Goal: Task Accomplishment & Management: Manage account settings

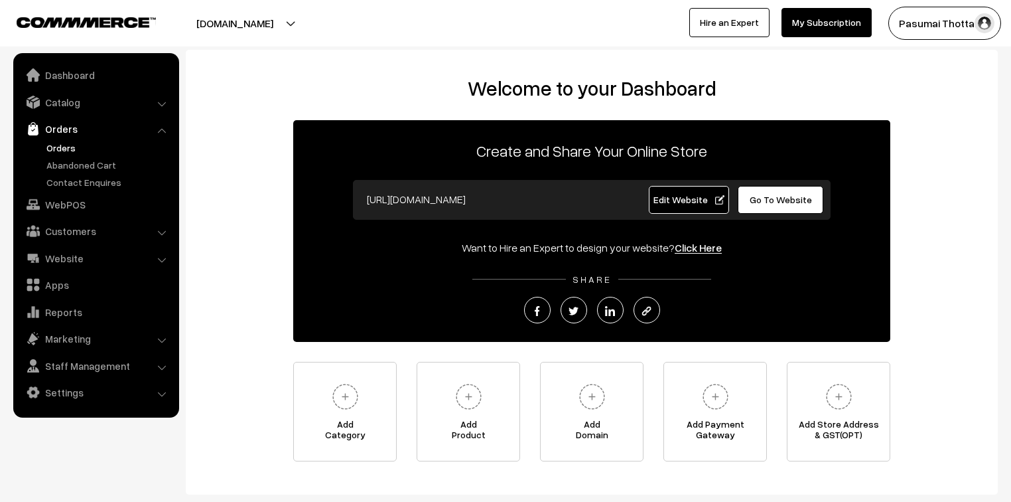
click at [62, 151] on link "Orders" at bounding box center [108, 148] width 131 height 14
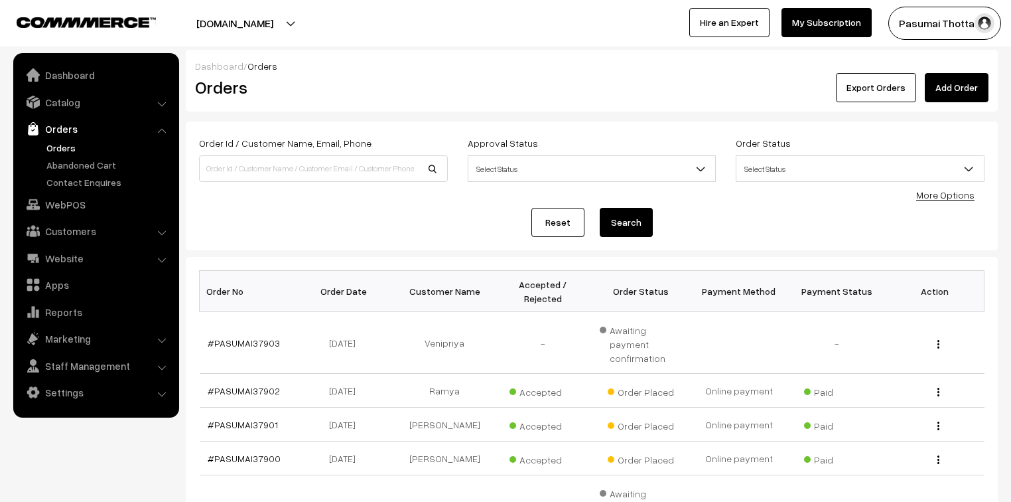
click at [937, 195] on link "More Options" at bounding box center [945, 194] width 58 height 11
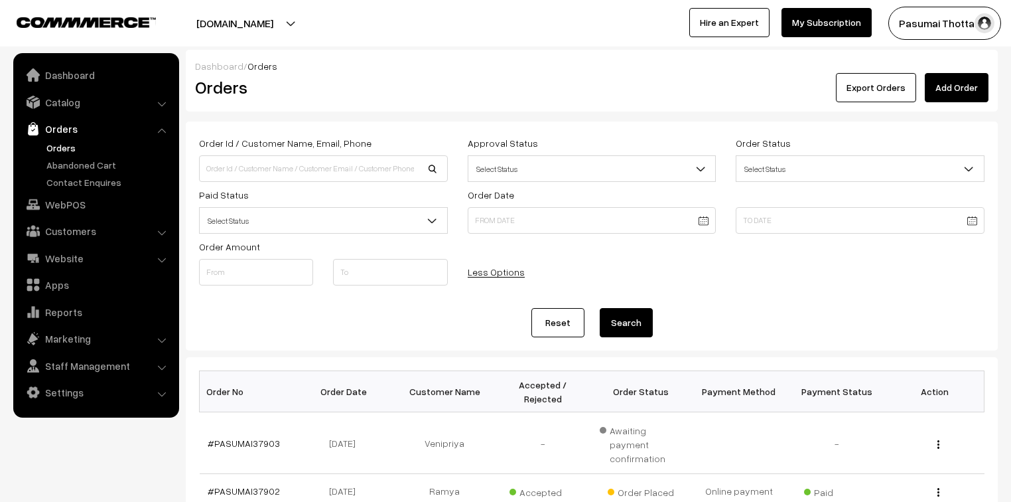
click at [333, 223] on span "Select Status" at bounding box center [323, 220] width 247 height 23
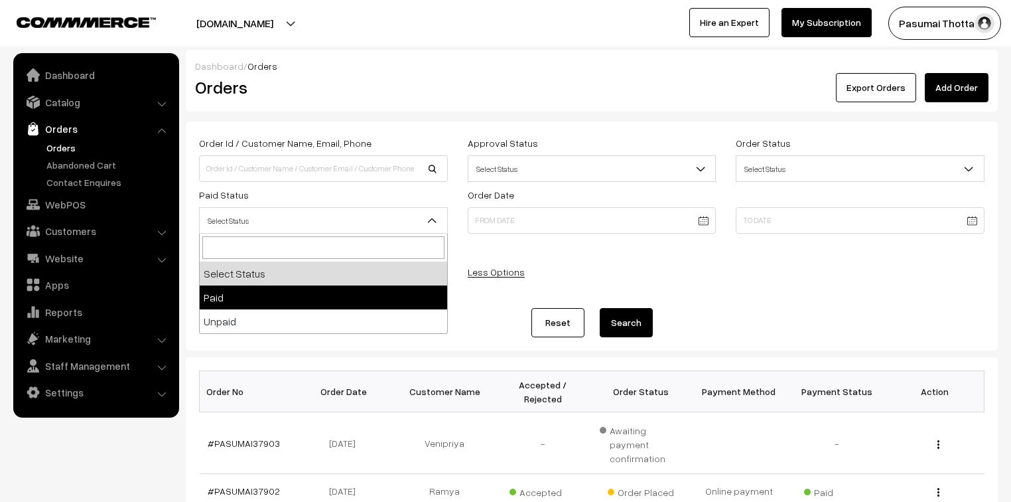
select select "1"
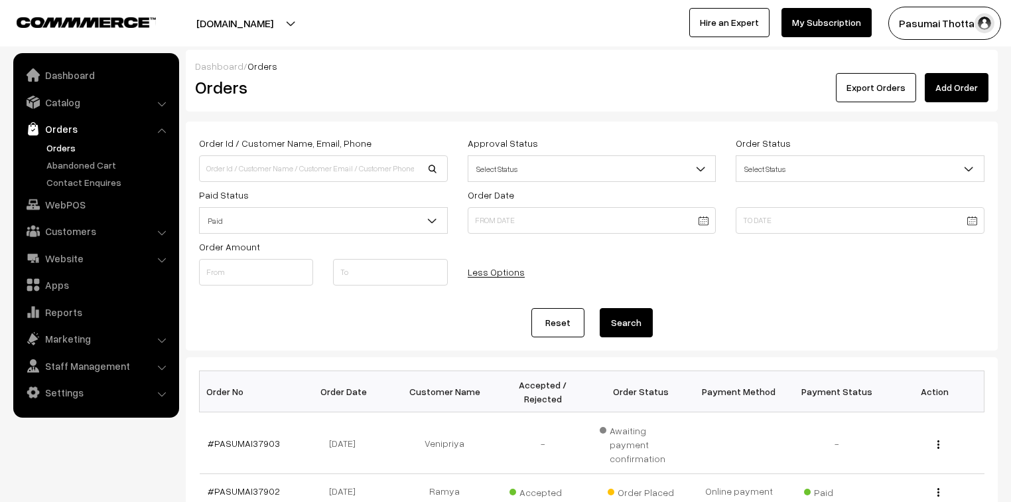
click at [632, 319] on button "Search" at bounding box center [626, 322] width 53 height 29
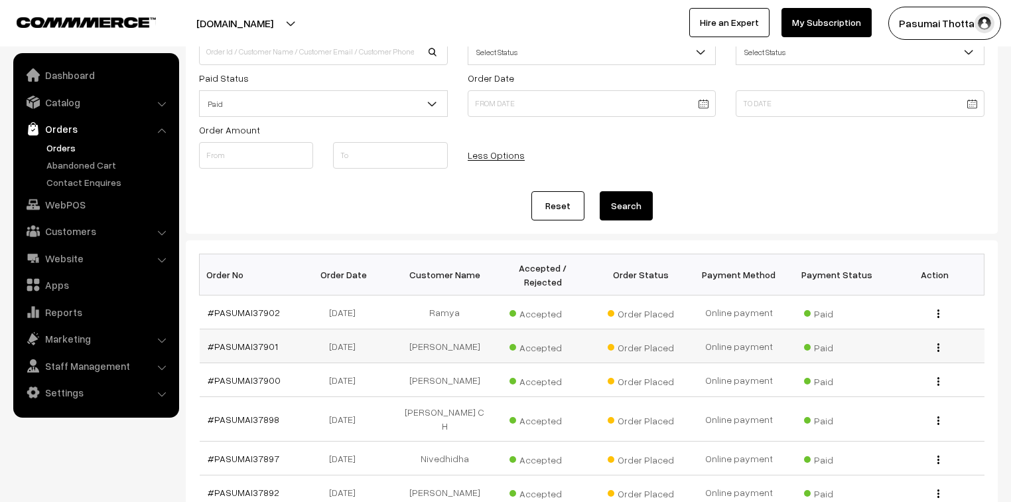
scroll to position [53, 0]
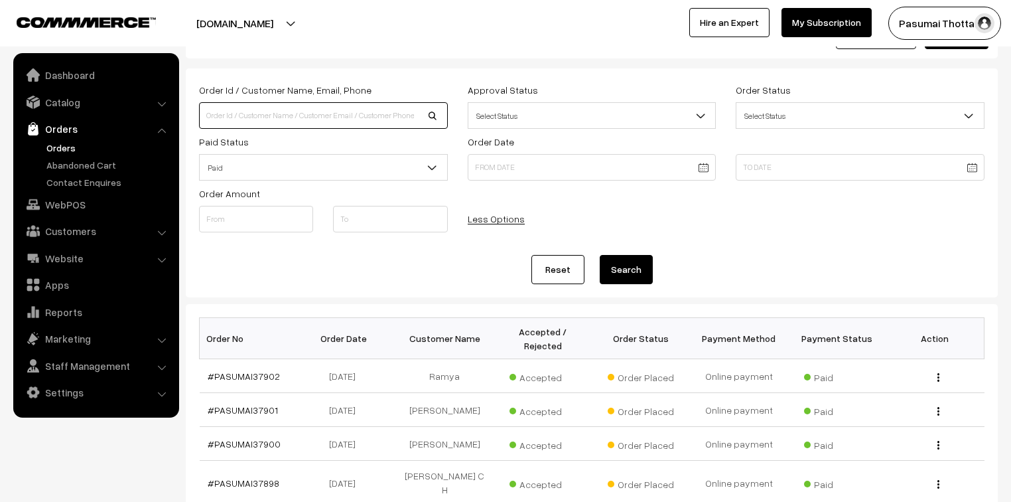
click at [283, 122] on input at bounding box center [323, 115] width 249 height 27
type input "37837"
click at [600, 255] on button "Search" at bounding box center [626, 269] width 53 height 29
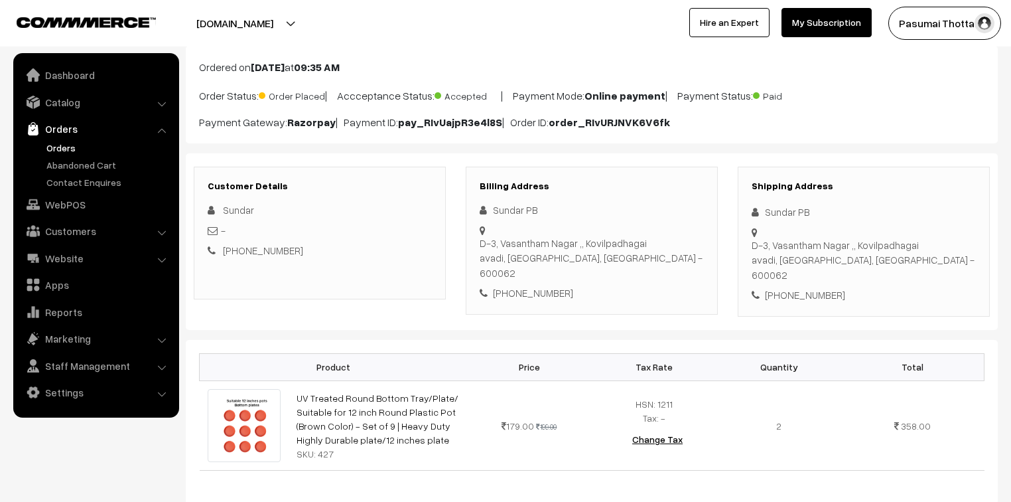
scroll to position [53, 0]
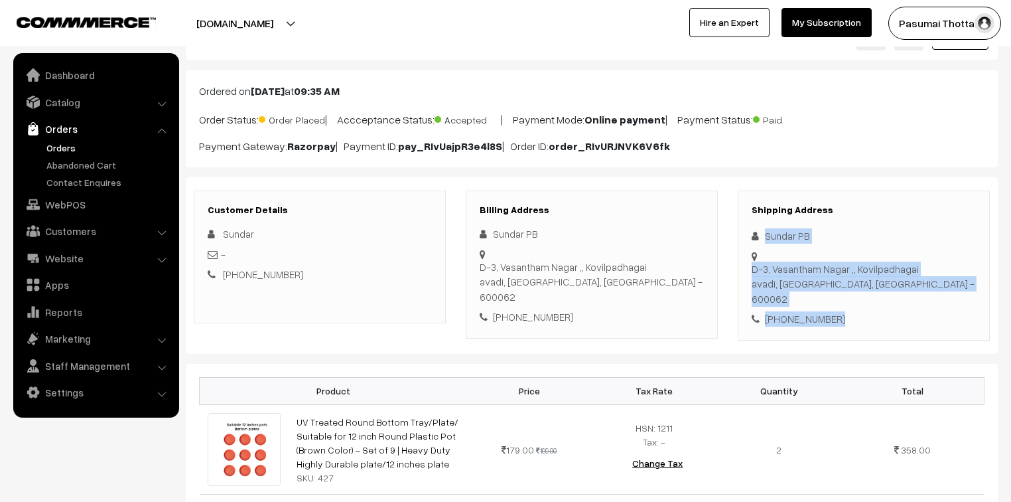
drag, startPoint x: 763, startPoint y: 241, endPoint x: 867, endPoint y: 292, distance: 115.7
click at [867, 292] on div "Shipping Address Sundar PB [STREET_ADDRESS] [PHONE_NUMBER]" at bounding box center [864, 265] width 252 height 150
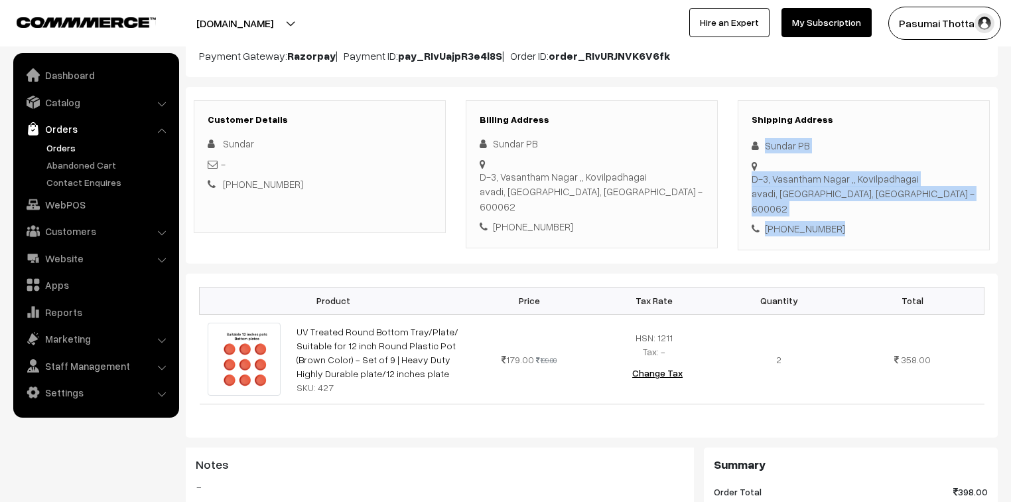
scroll to position [159, 0]
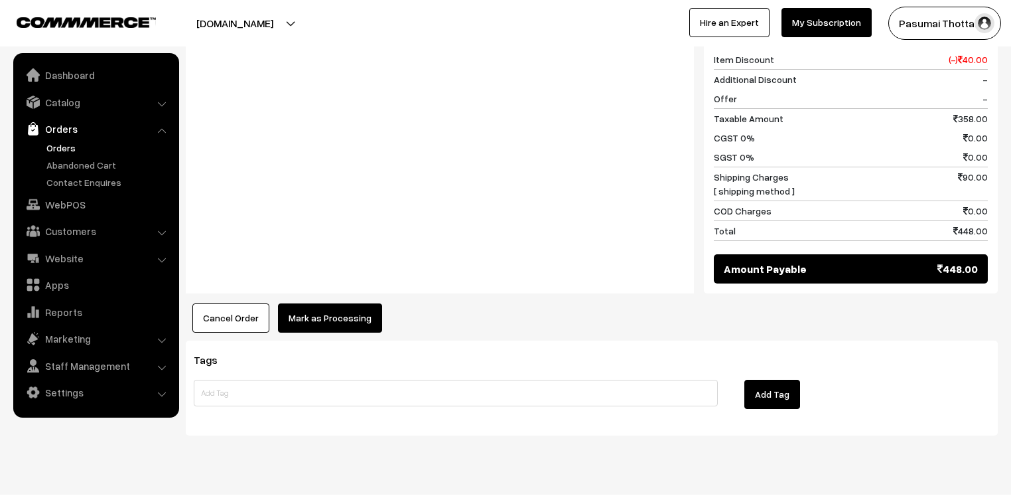
click at [379, 303] on div "Cancel Order × Cancel Order Are you sure, you want to cancel this order? Close …" at bounding box center [592, 317] width 812 height 29
click at [356, 303] on button "Mark as Processing" at bounding box center [330, 317] width 104 height 29
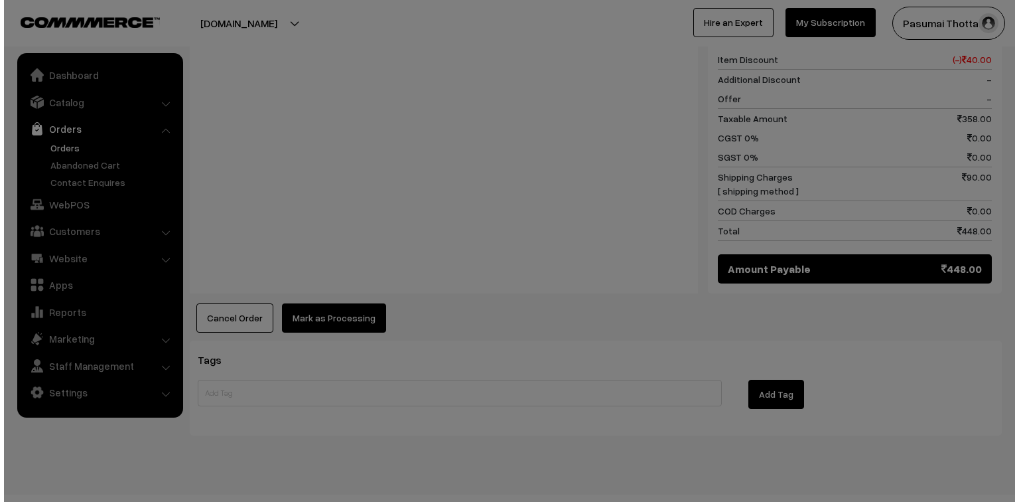
scroll to position [596, 0]
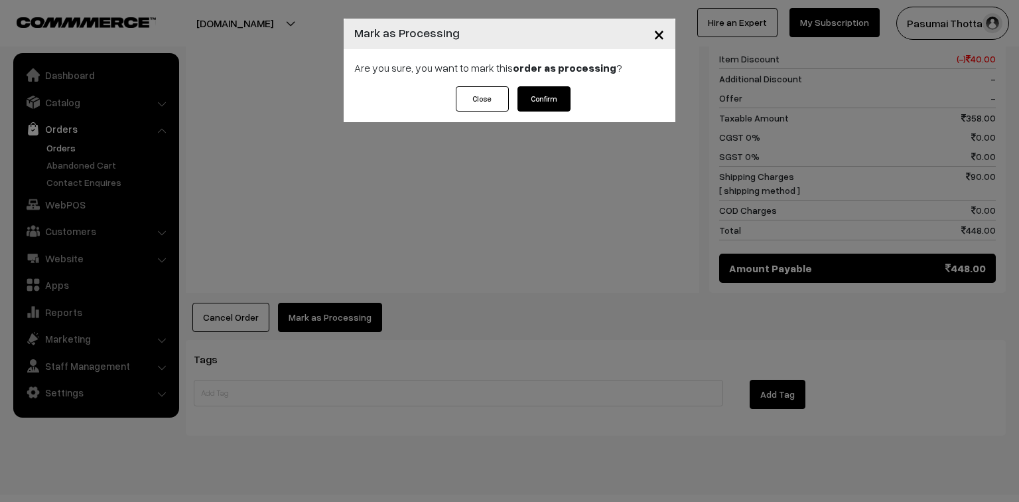
click at [534, 101] on button "Confirm" at bounding box center [543, 98] width 53 height 25
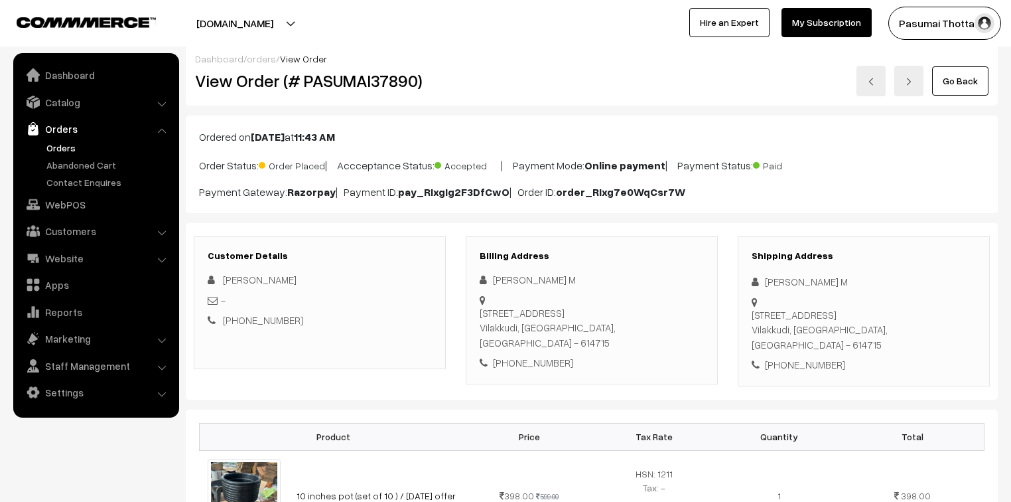
scroll to position [106, 0]
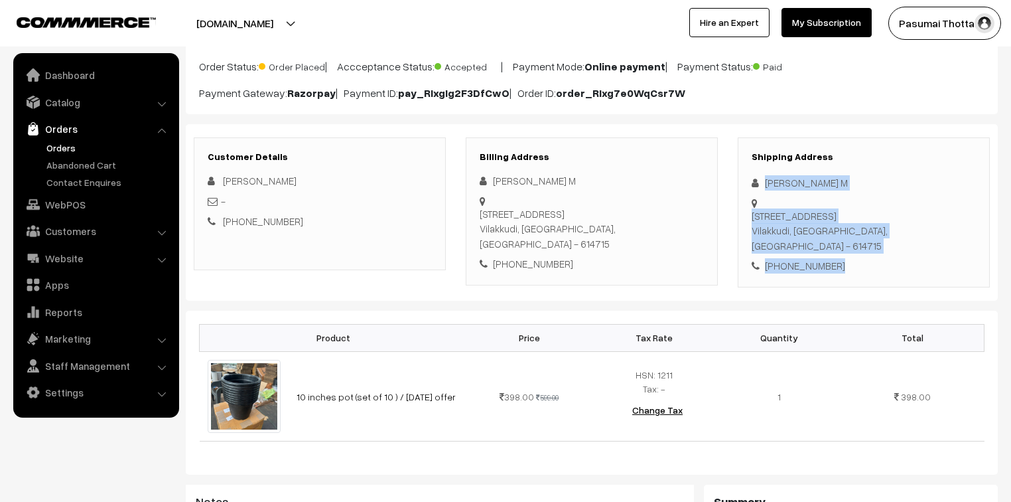
drag, startPoint x: 764, startPoint y: 188, endPoint x: 862, endPoint y: 263, distance: 123.0
click at [862, 263] on div "Shipping Address [PERSON_NAME] M [STREET_ADDRESS] [PHONE_NUMBER]" at bounding box center [864, 212] width 252 height 150
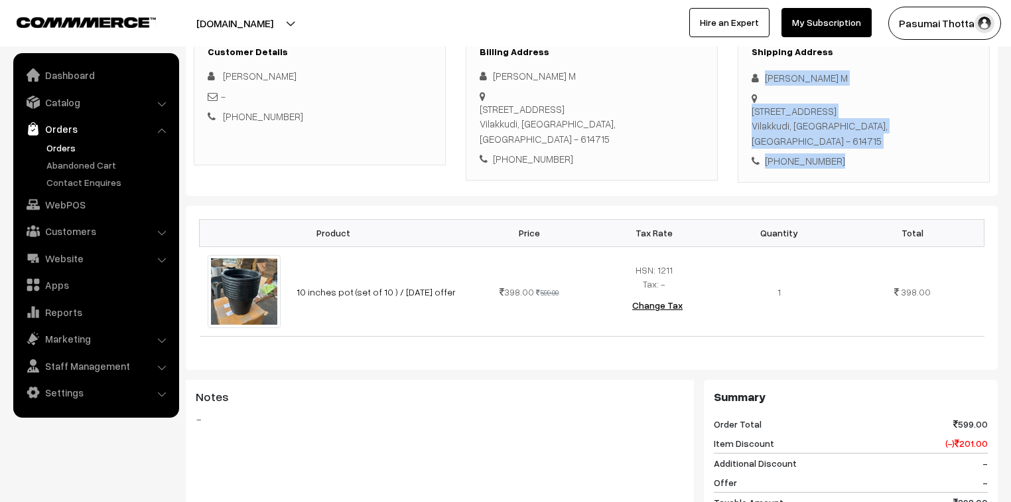
scroll to position [212, 0]
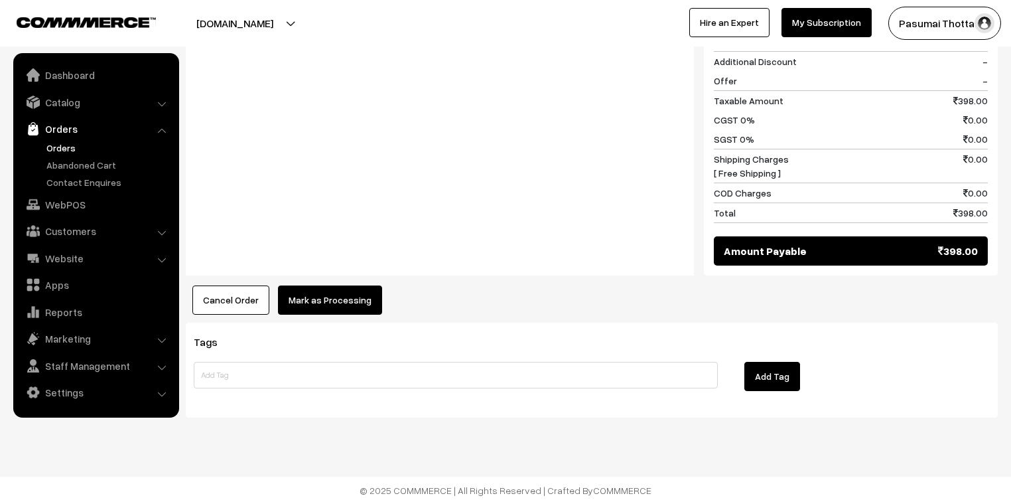
click at [334, 295] on button "Mark as Processing" at bounding box center [330, 299] width 104 height 29
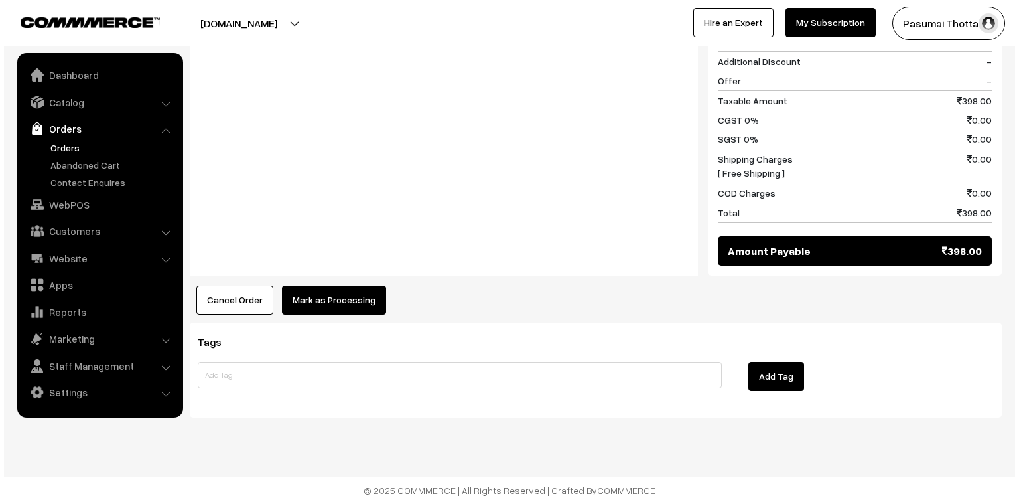
scroll to position [613, 0]
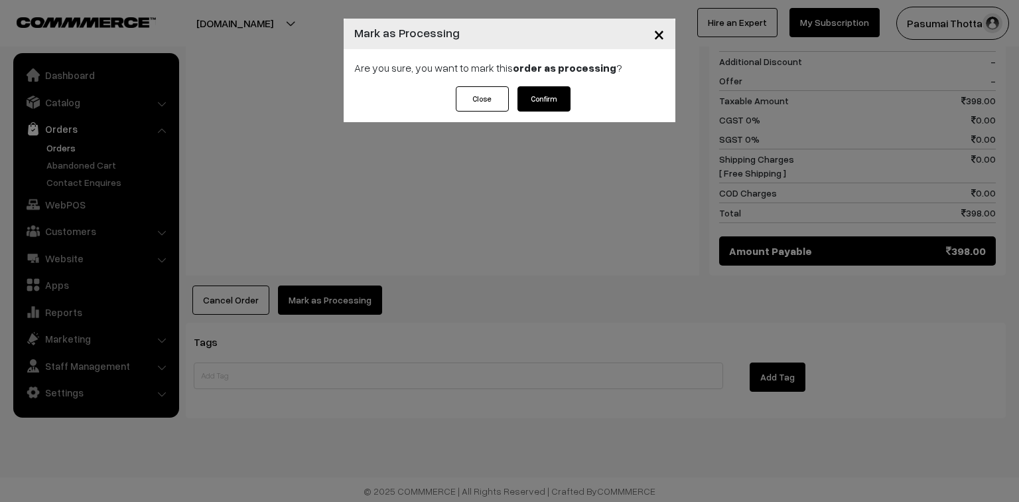
click at [547, 107] on button "Confirm" at bounding box center [543, 98] width 53 height 25
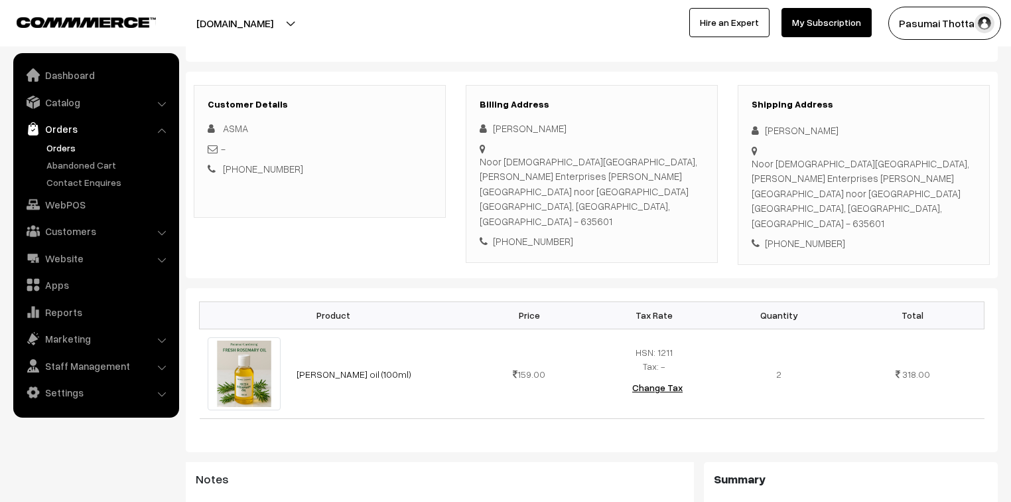
scroll to position [159, 0]
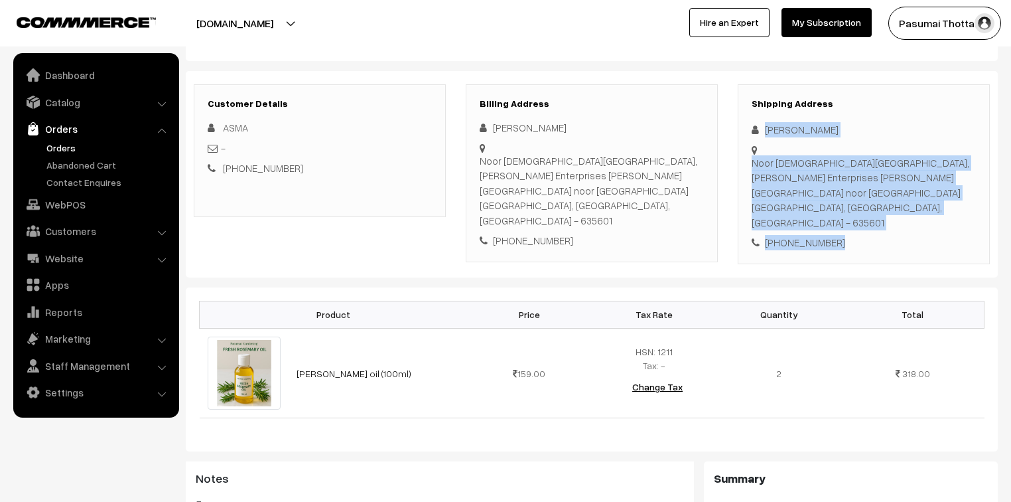
drag, startPoint x: 765, startPoint y: 131, endPoint x: 886, endPoint y: 212, distance: 146.3
click at [886, 212] on div "Shipping Address ASMA BANU Noor Masjid Down Sk 1st Street, Maas Enterprises Aar…" at bounding box center [864, 174] width 252 height 180
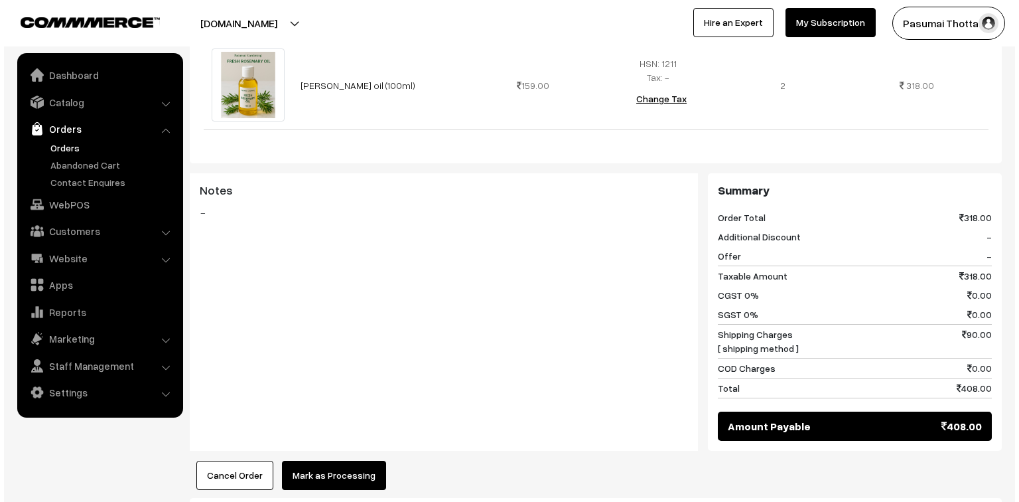
scroll to position [531, 0]
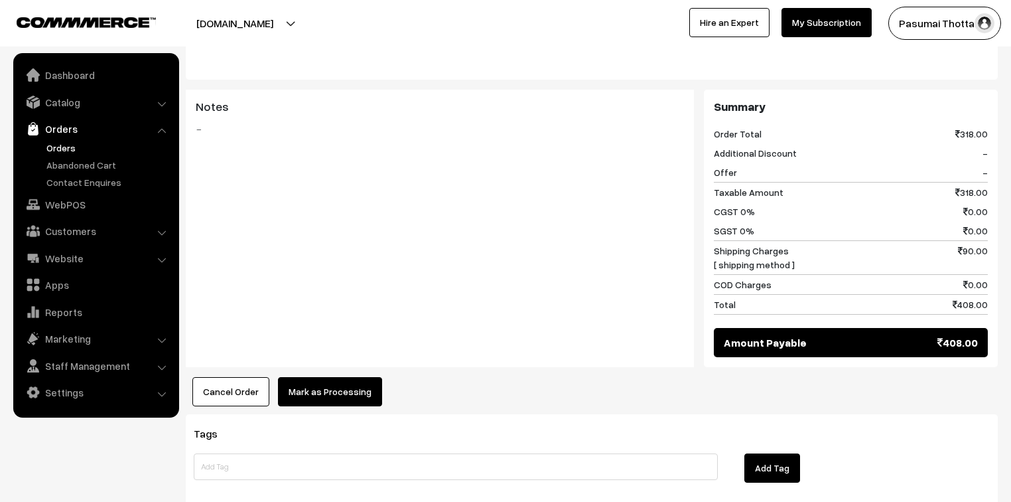
click at [344, 377] on button "Mark as Processing" at bounding box center [330, 391] width 104 height 29
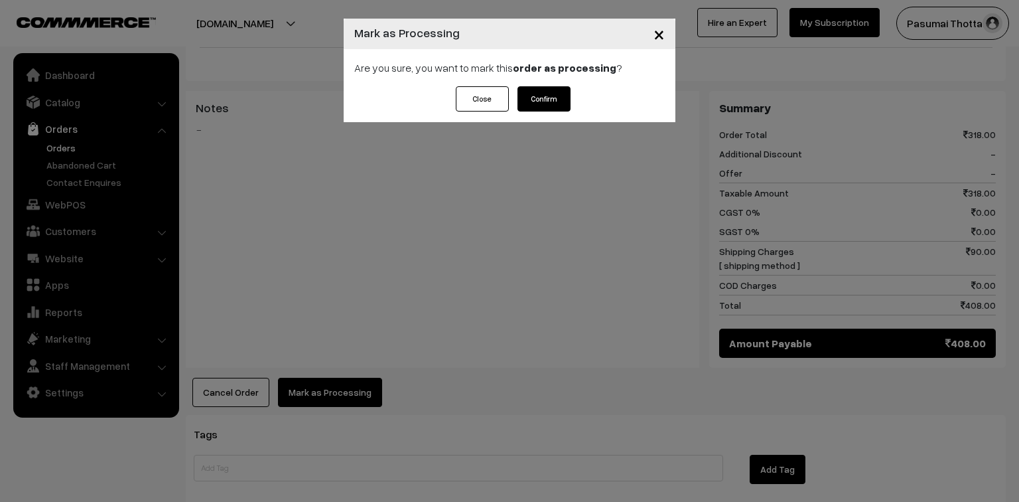
click at [555, 106] on button "Confirm" at bounding box center [543, 98] width 53 height 25
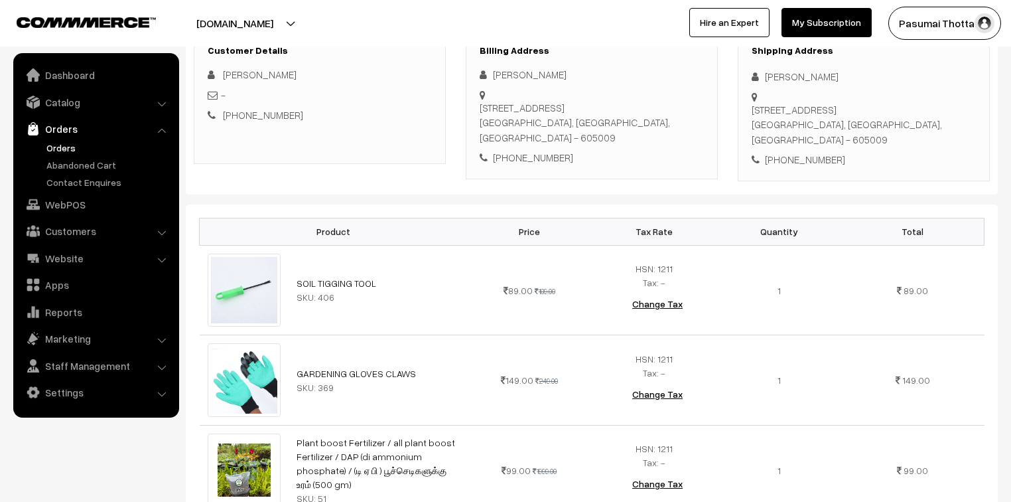
scroll to position [159, 0]
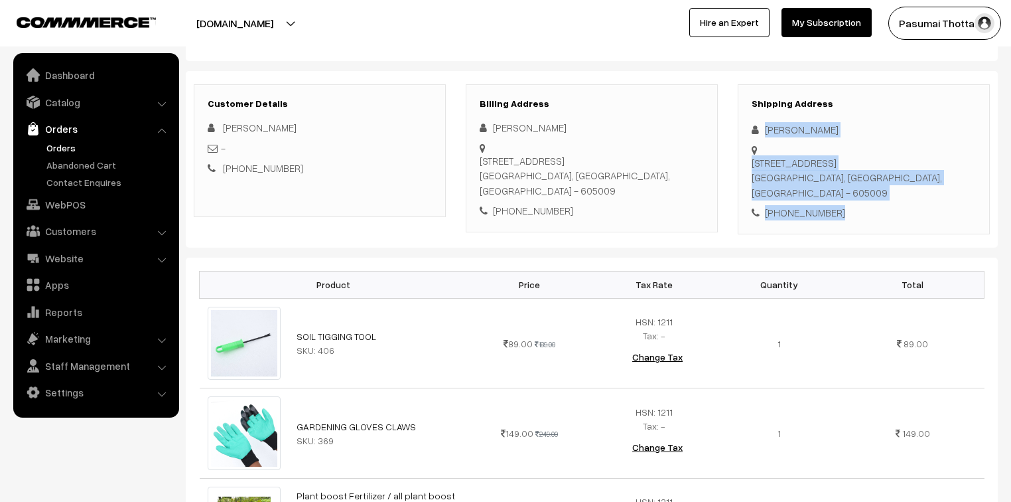
drag, startPoint x: 764, startPoint y: 131, endPoint x: 867, endPoint y: 191, distance: 119.8
click at [867, 191] on div "Shipping Address [PERSON_NAME] [STREET_ADDRESS] [PHONE_NUMBER]" at bounding box center [864, 159] width 252 height 150
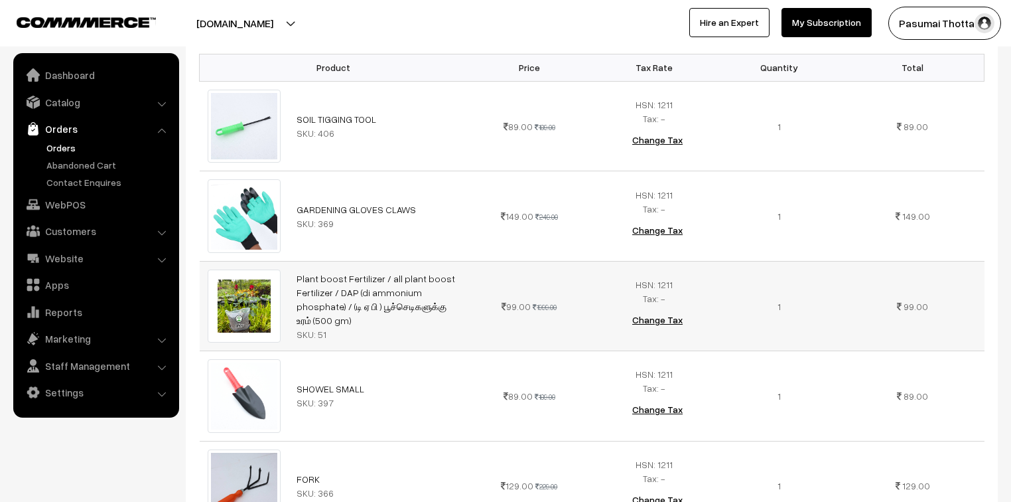
scroll to position [212, 0]
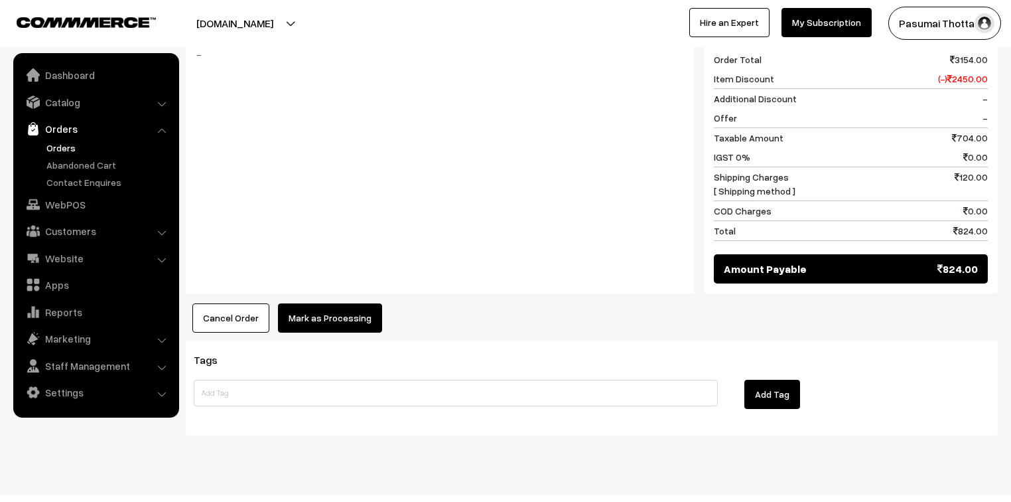
click at [340, 303] on button "Mark as Processing" at bounding box center [330, 317] width 104 height 29
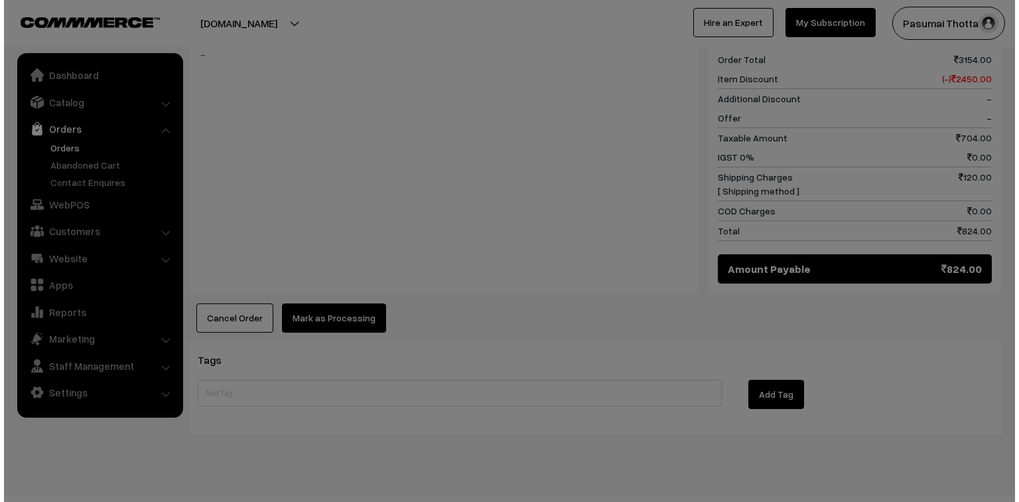
scroll to position [1030, 0]
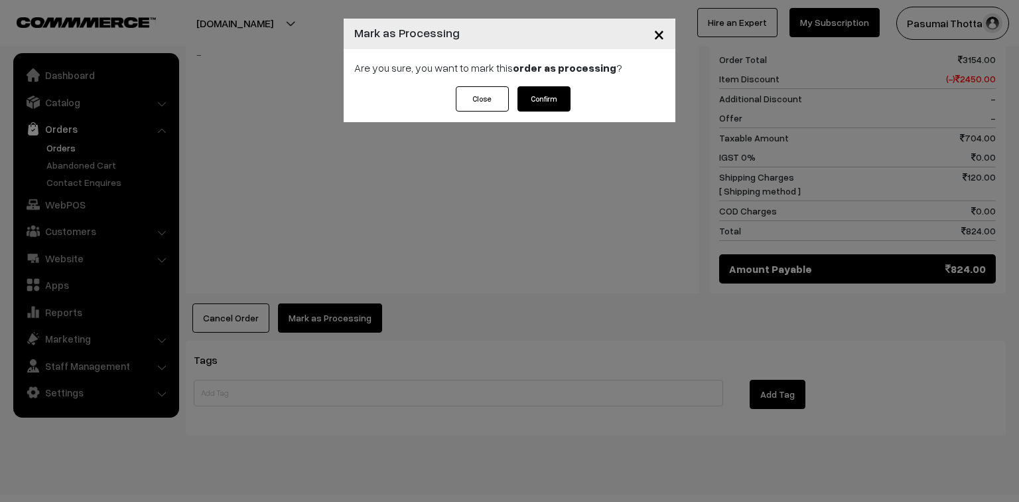
click at [538, 99] on button "Confirm" at bounding box center [543, 98] width 53 height 25
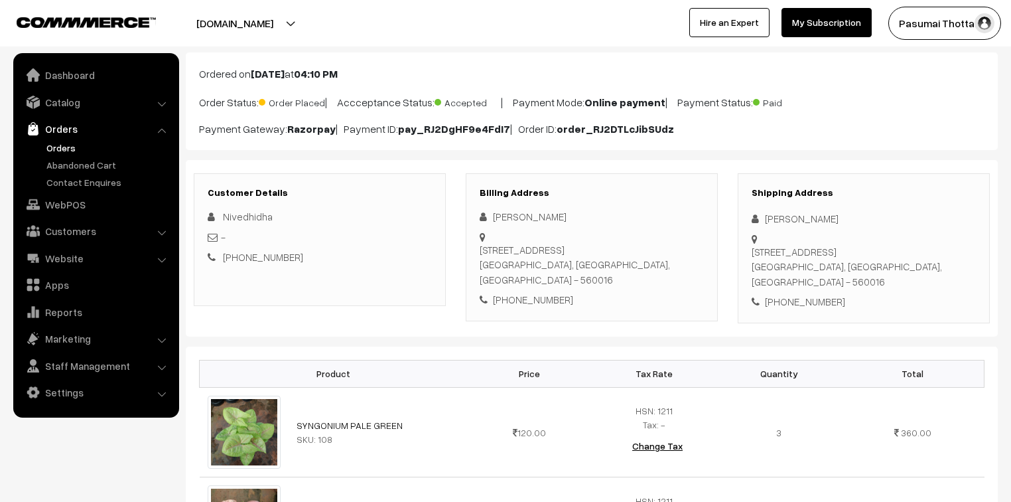
scroll to position [53, 0]
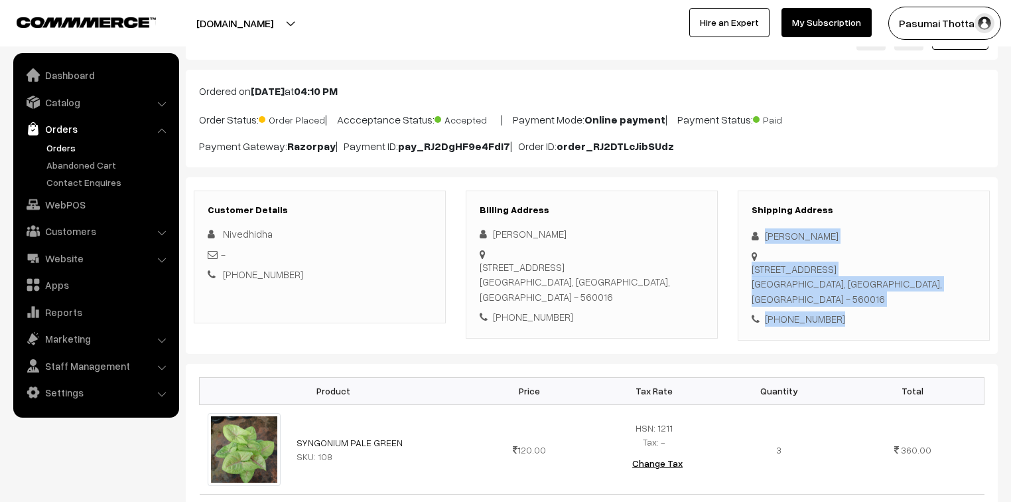
drag, startPoint x: 762, startPoint y: 237, endPoint x: 849, endPoint y: 313, distance: 116.1
click at [849, 313] on div "Shipping Address Nivedhidha Natarajan No 31,1st cross,Tagore street,Udhayanagar…" at bounding box center [864, 265] width 252 height 150
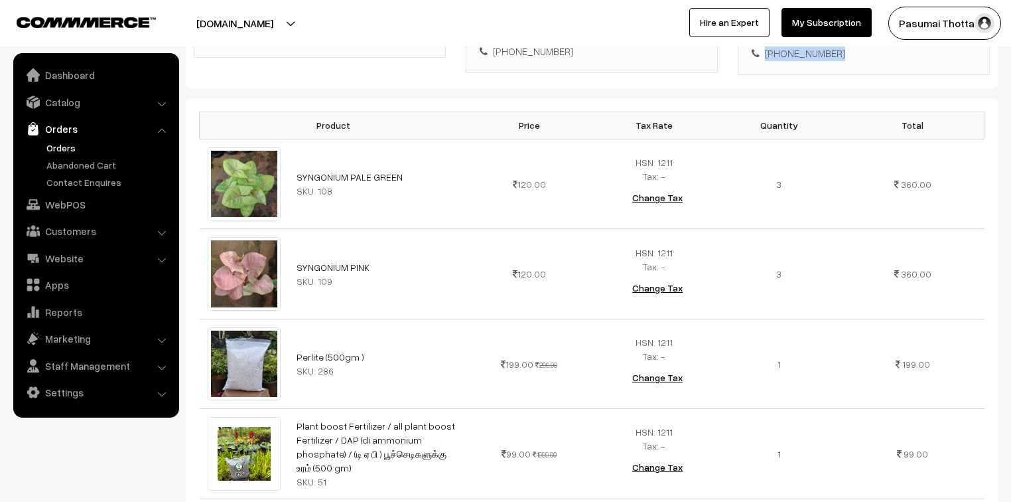
scroll to position [371, 0]
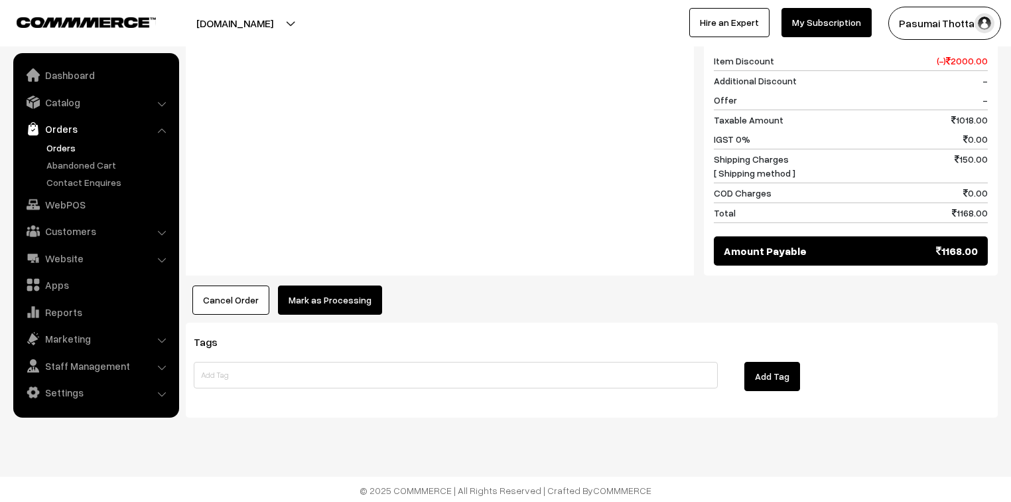
click at [314, 303] on button "Mark as Processing" at bounding box center [330, 299] width 104 height 29
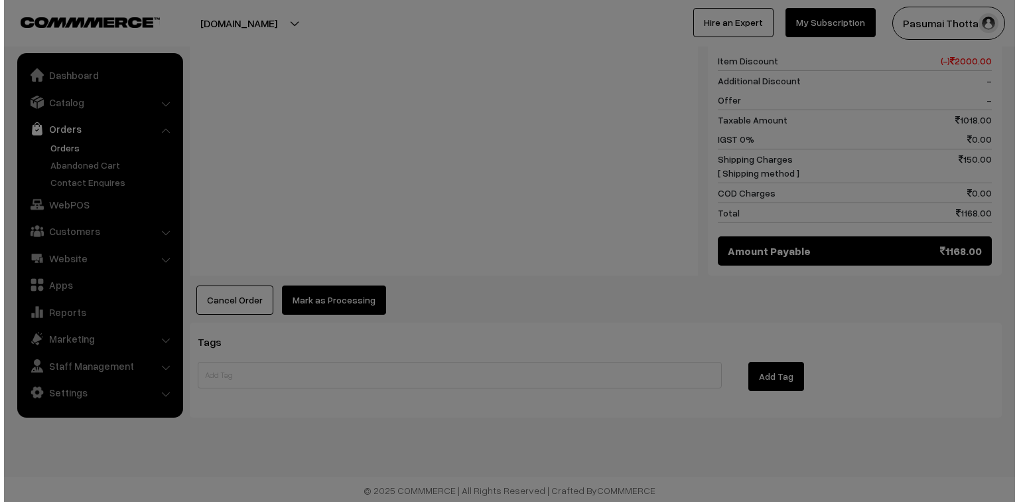
scroll to position [866, 0]
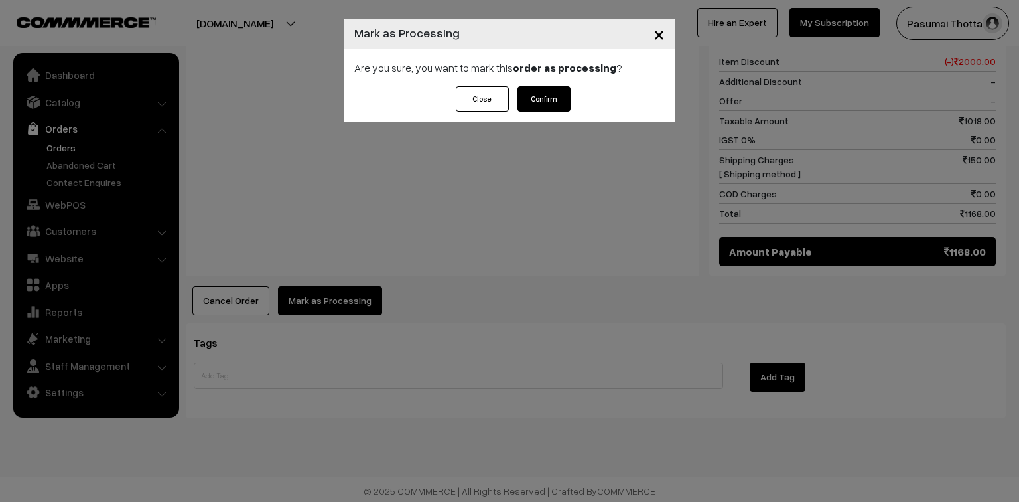
click at [545, 94] on button "Confirm" at bounding box center [543, 98] width 53 height 25
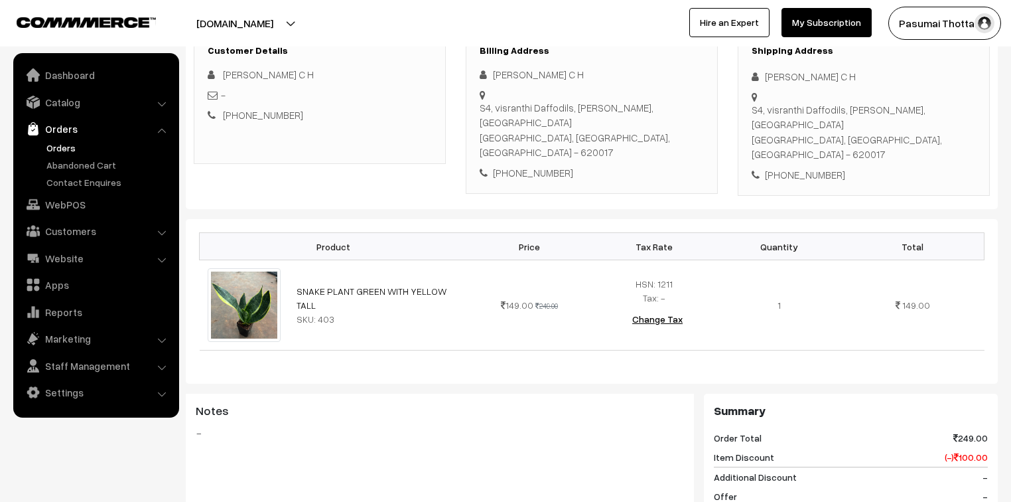
scroll to position [159, 0]
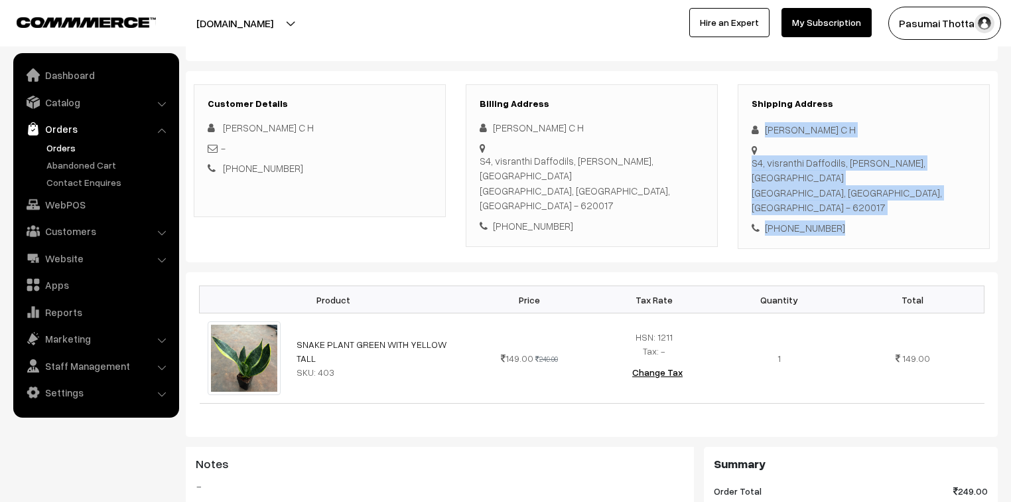
drag, startPoint x: 764, startPoint y: 130, endPoint x: 837, endPoint y: 183, distance: 90.2
click at [837, 183] on div "Shipping Address Raju pillai C H S4, visranthi Daffodils, Aruna Nagar, puthur T…" at bounding box center [864, 166] width 252 height 165
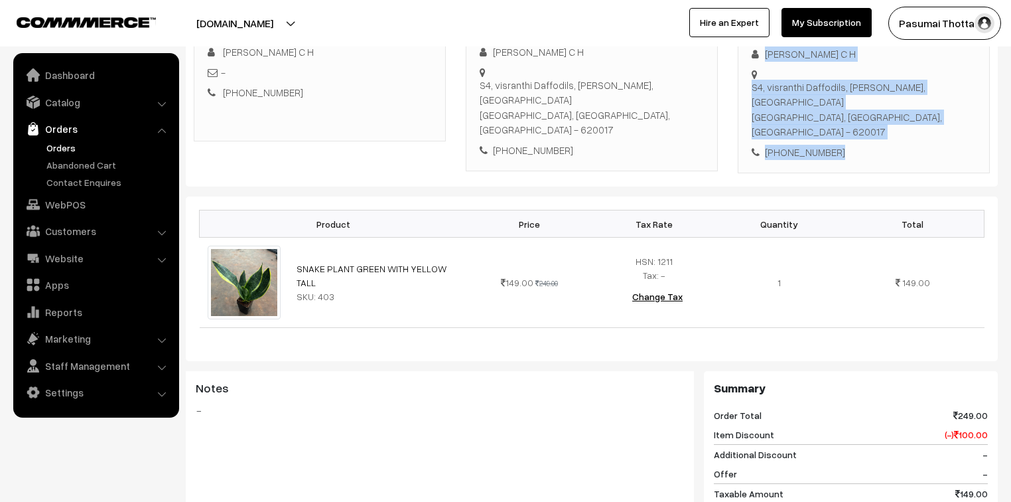
scroll to position [0, 0]
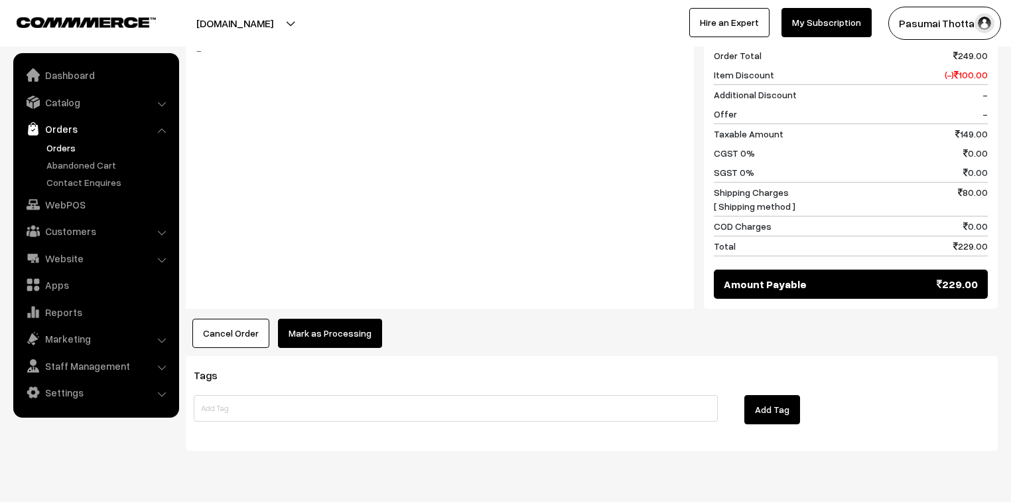
click at [336, 318] on button "Mark as Processing" at bounding box center [330, 332] width 104 height 29
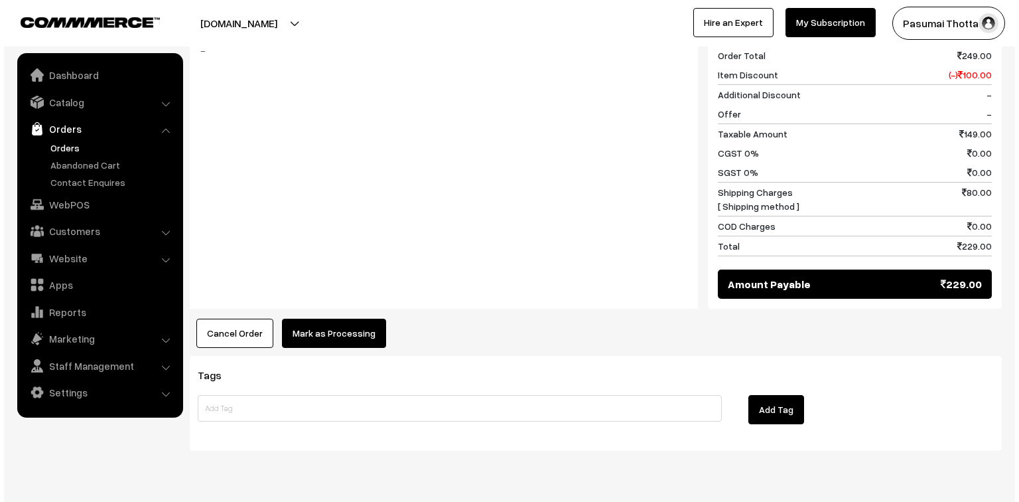
scroll to position [596, 0]
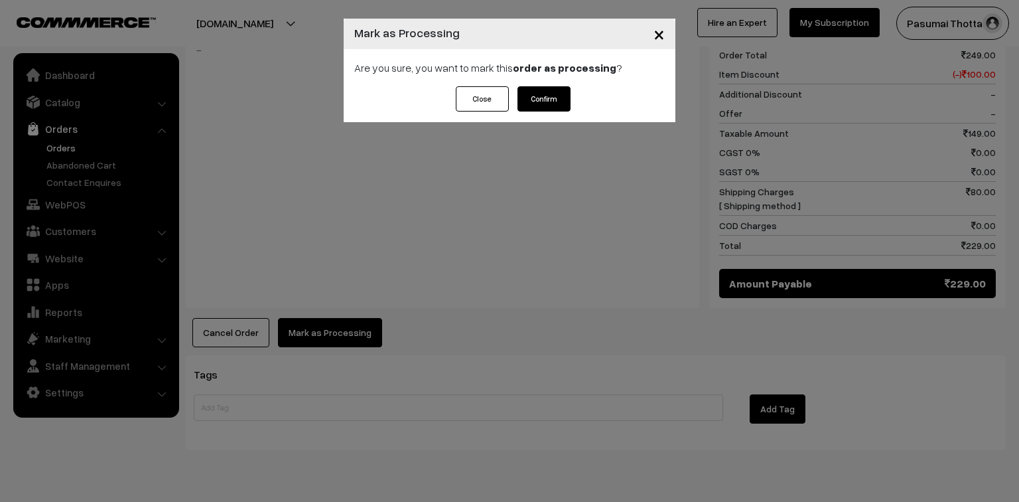
click at [552, 101] on button "Confirm" at bounding box center [543, 98] width 53 height 25
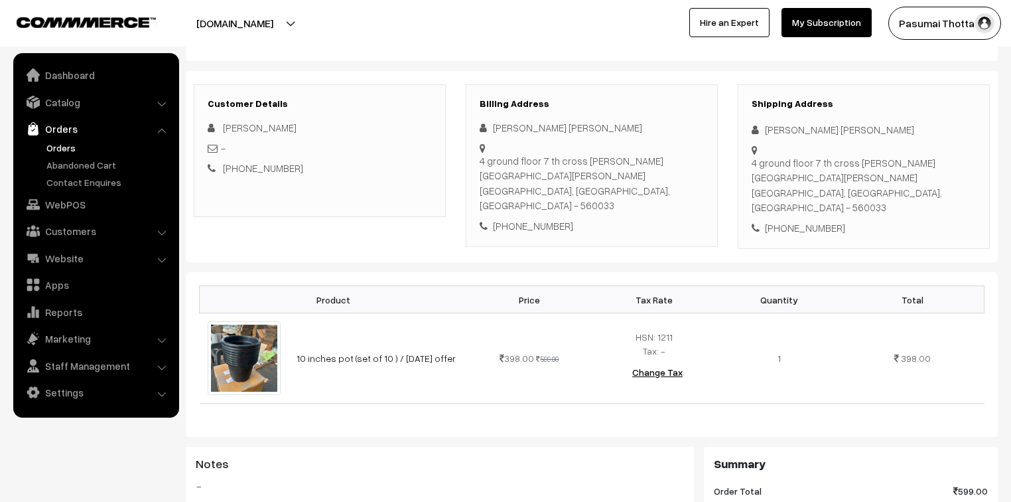
scroll to position [106, 0]
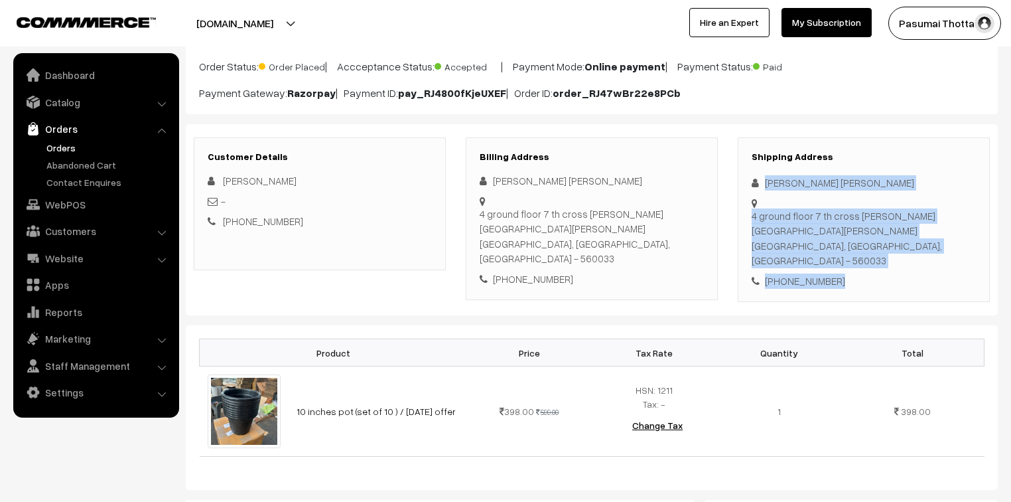
drag, startPoint x: 764, startPoint y: 186, endPoint x: 858, endPoint y: 265, distance: 122.8
click at [858, 265] on div "Shipping Address [PERSON_NAME] [PERSON_NAME] [STREET_ADDRESS][PERSON_NAME][PERS…" at bounding box center [864, 219] width 252 height 165
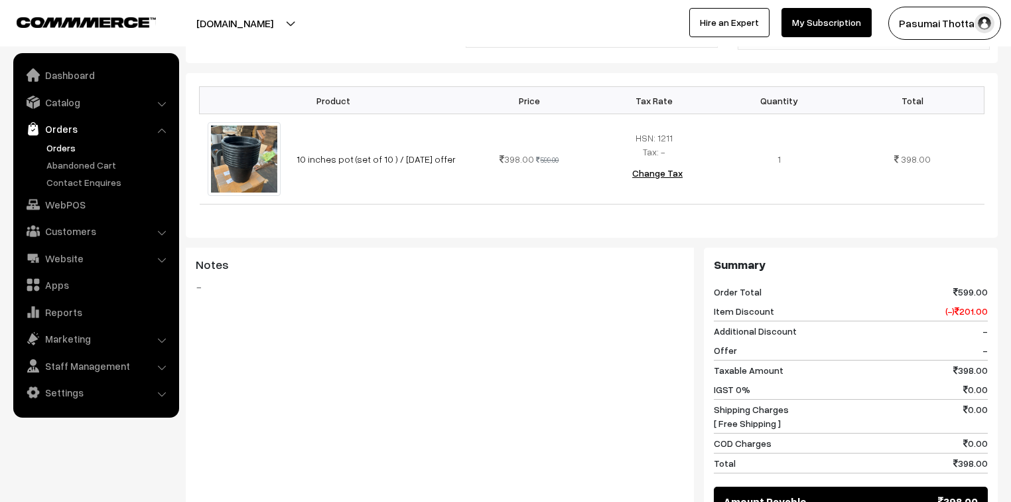
scroll to position [593, 0]
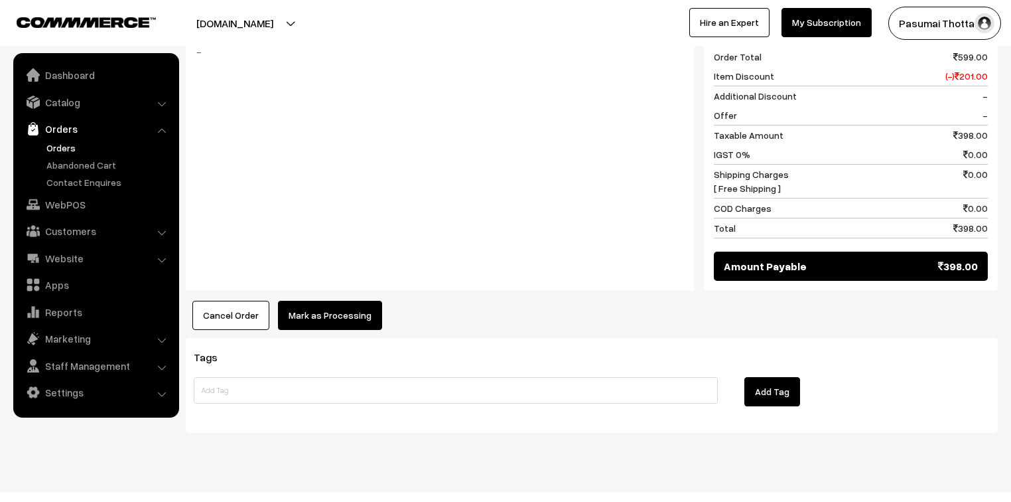
click at [356, 301] on button "Mark as Processing" at bounding box center [330, 315] width 104 height 29
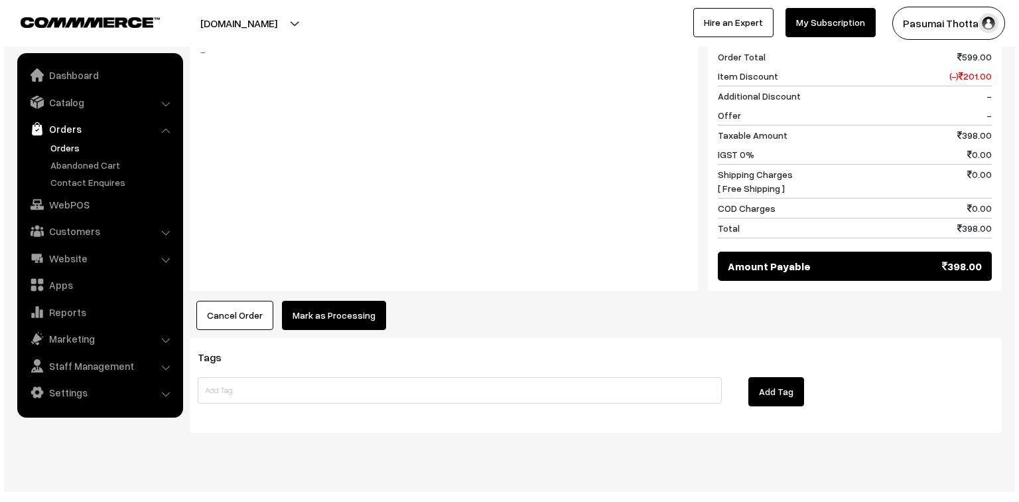
scroll to position [594, 0]
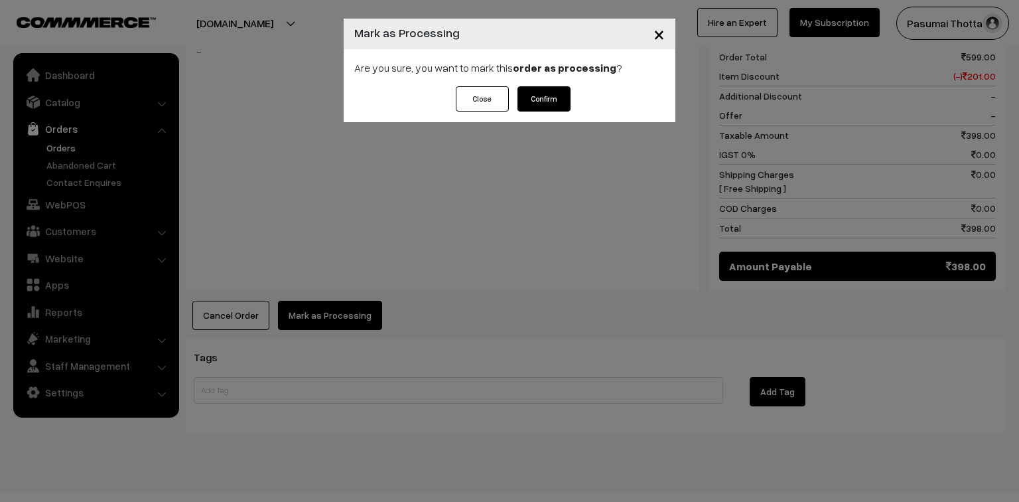
click at [547, 90] on button "Confirm" at bounding box center [543, 98] width 53 height 25
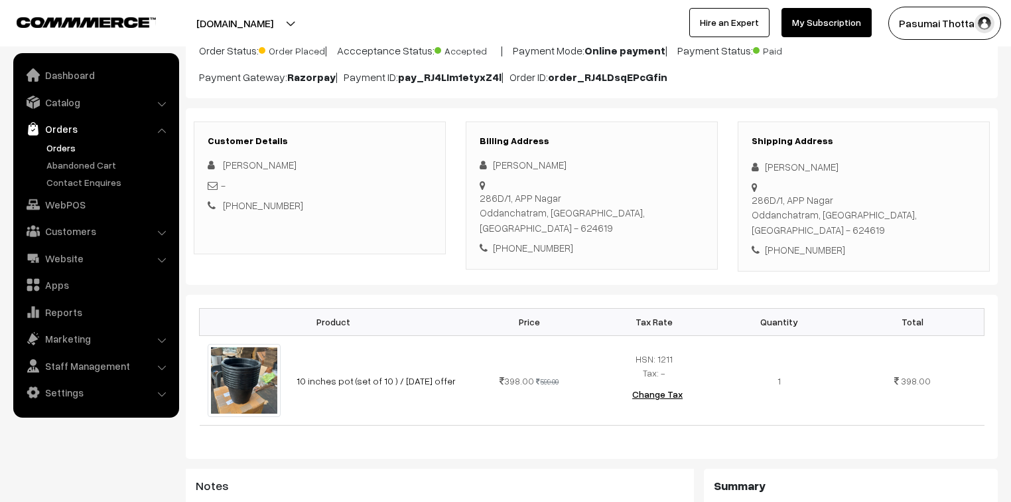
scroll to position [159, 0]
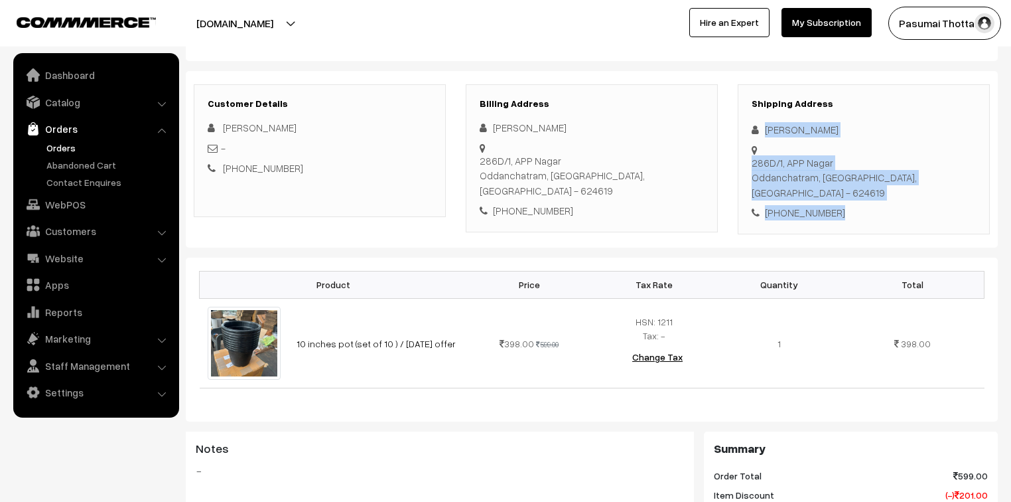
drag, startPoint x: 762, startPoint y: 129, endPoint x: 854, endPoint y: 181, distance: 106.1
click at [854, 181] on div "Shipping Address [PERSON_NAME] [STREET_ADDRESS] [PHONE_NUMBER]" at bounding box center [864, 159] width 252 height 150
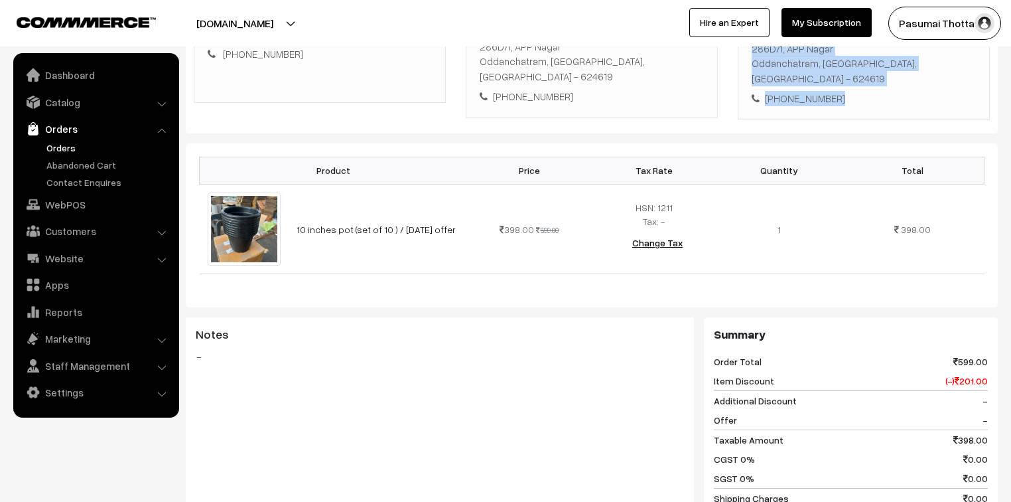
scroll to position [594, 0]
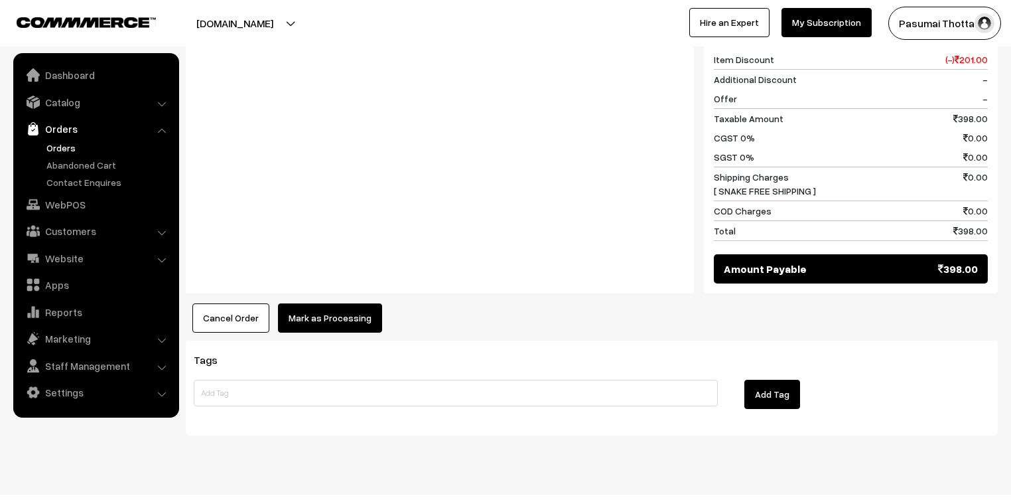
click at [297, 303] on button "Mark as Processing" at bounding box center [330, 317] width 104 height 29
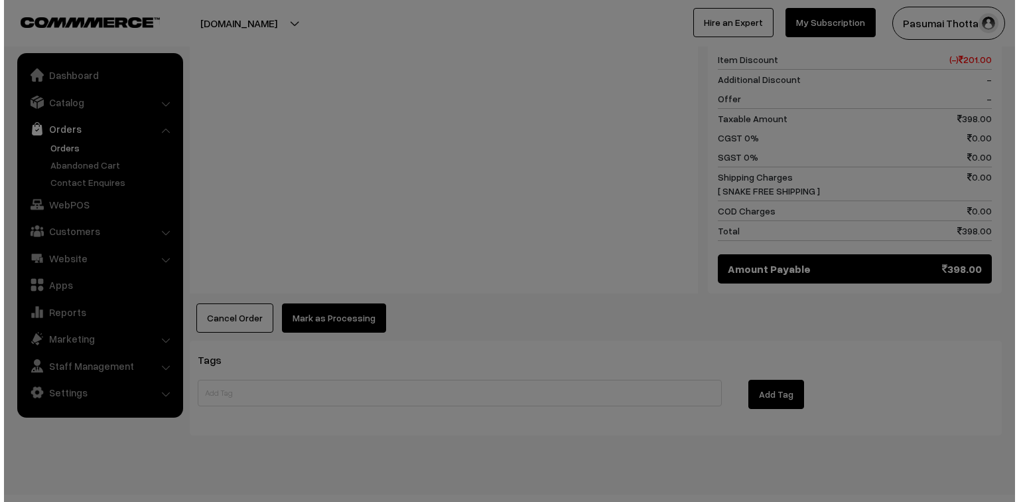
scroll to position [596, 0]
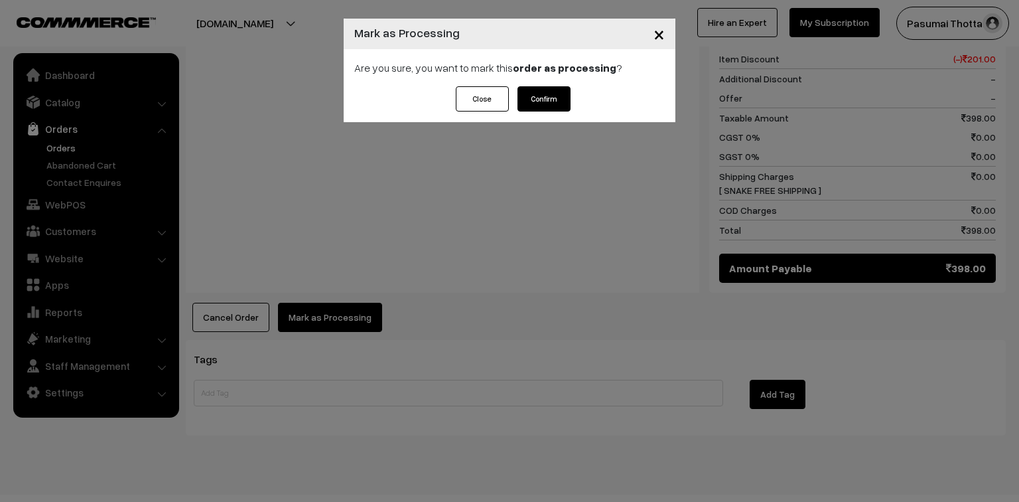
click at [536, 101] on button "Confirm" at bounding box center [543, 98] width 53 height 25
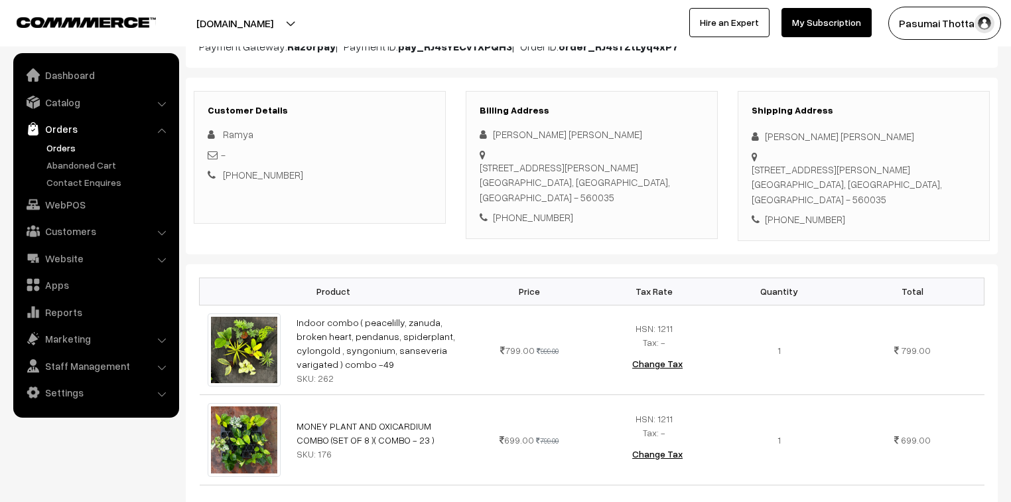
scroll to position [159, 0]
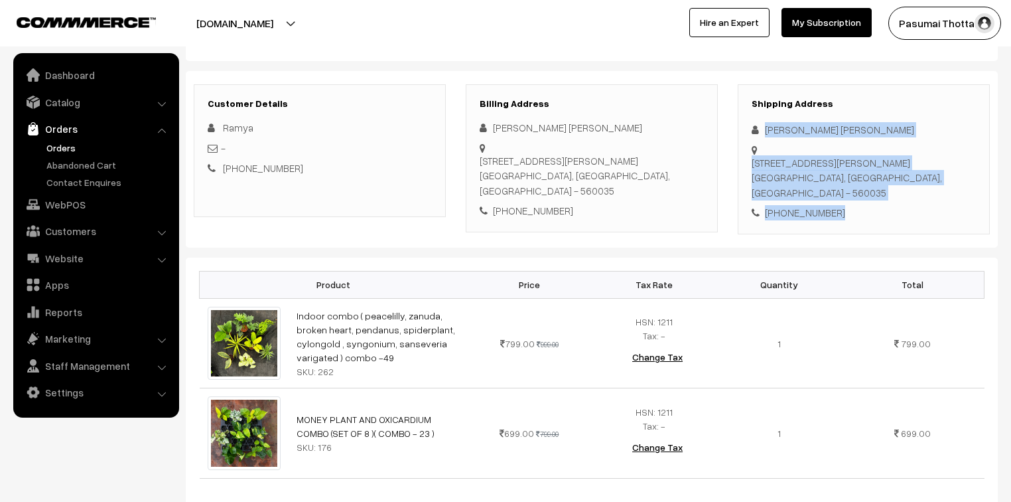
drag, startPoint x: 762, startPoint y: 130, endPoint x: 845, endPoint y: 210, distance: 115.4
click at [845, 210] on div "Shipping Address [PERSON_NAME] [PERSON_NAME] [STREET_ADDRESS][PERSON_NAME] [PHO…" at bounding box center [864, 159] width 252 height 150
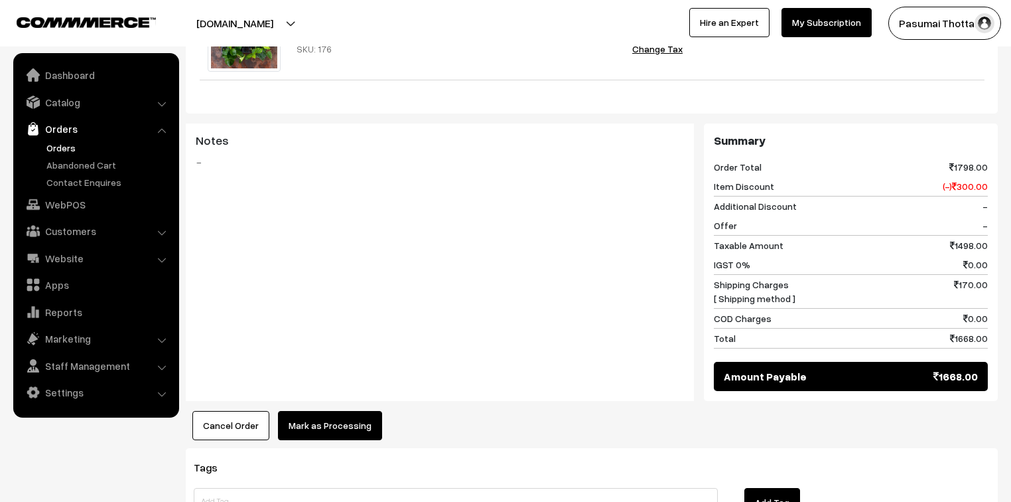
scroll to position [683, 0]
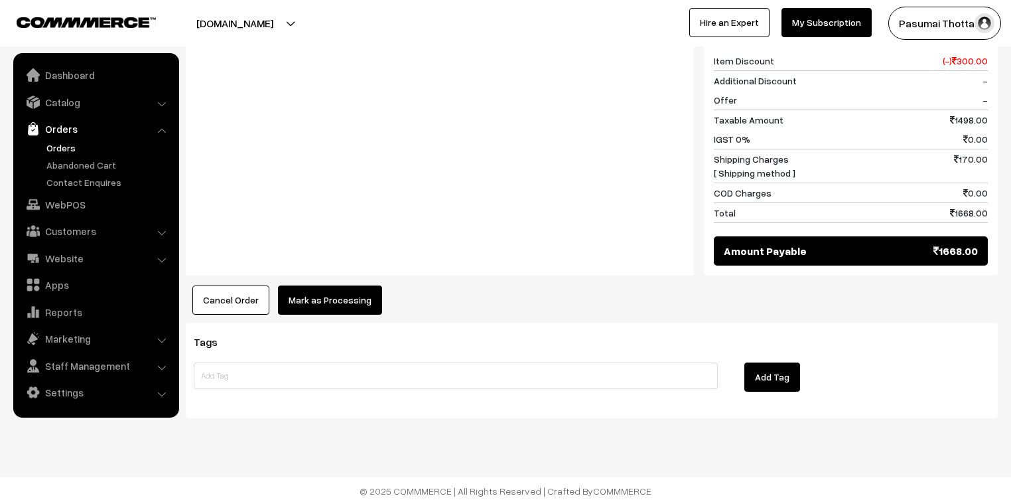
click at [353, 295] on button "Mark as Processing" at bounding box center [330, 299] width 104 height 29
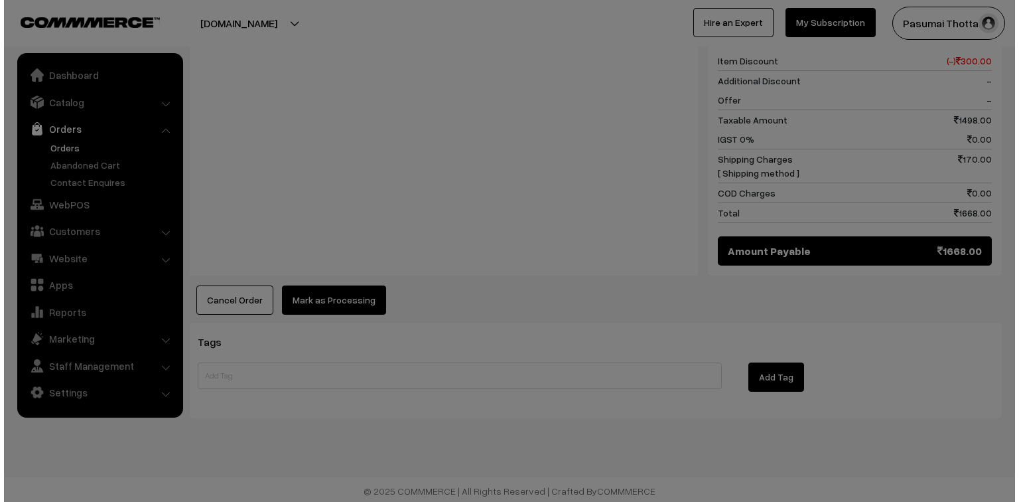
scroll to position [685, 0]
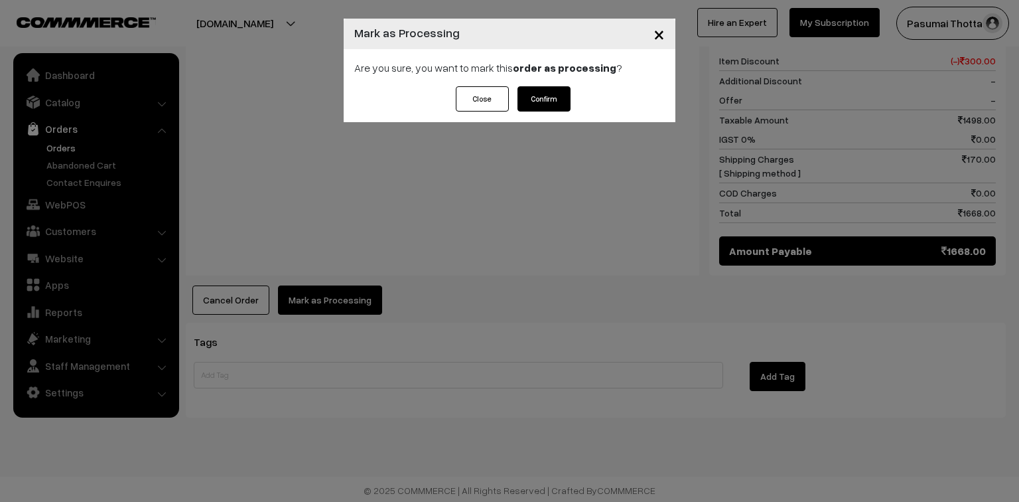
click at [547, 96] on button "Confirm" at bounding box center [543, 98] width 53 height 25
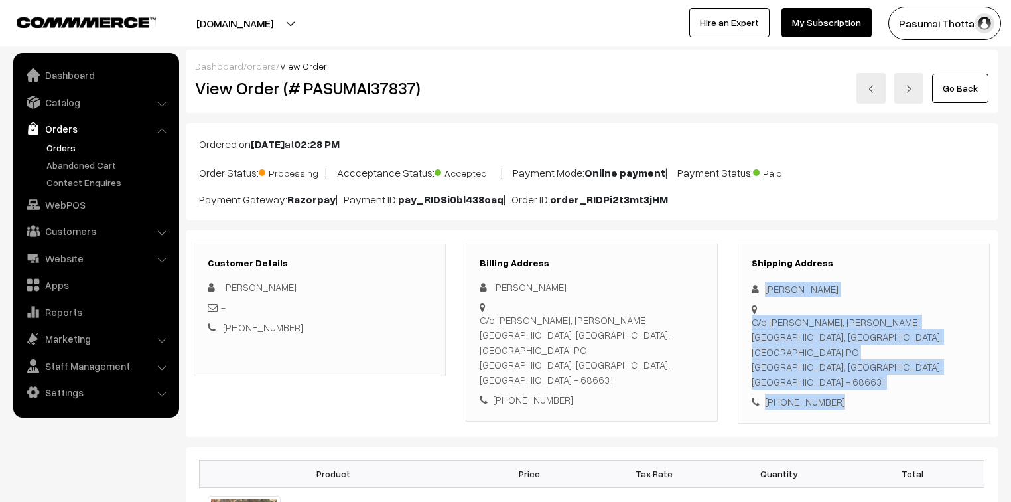
drag, startPoint x: 765, startPoint y: 289, endPoint x: 865, endPoint y: 366, distance: 126.3
click at [865, 366] on div "Shipping Address Manuraj Karthika C/o Santhamma Prabhakaran, Prasanth Bhavan, Z…" at bounding box center [864, 333] width 252 height 180
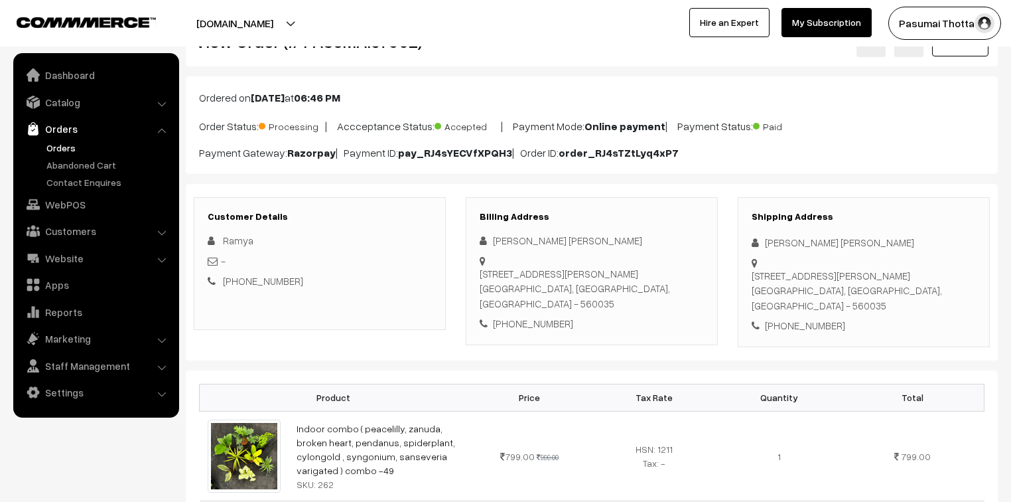
scroll to position [106, 0]
